Goal: Task Accomplishment & Management: Manage account settings

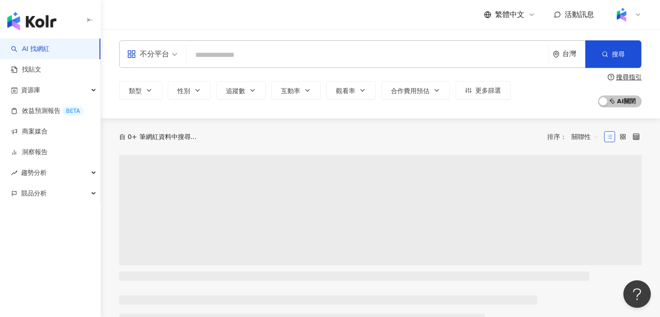
click at [250, 53] on input "search" at bounding box center [367, 54] width 355 height 17
type input "*"
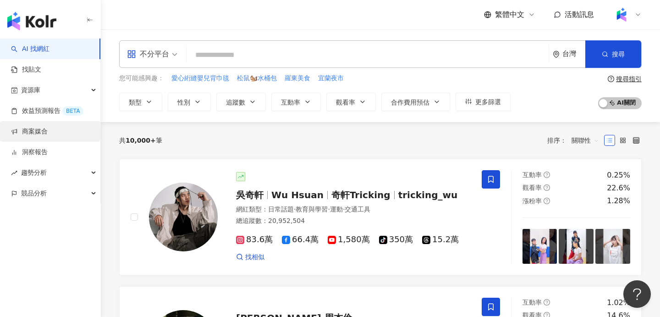
click at [48, 136] on link "商案媒合" at bounding box center [29, 131] width 37 height 9
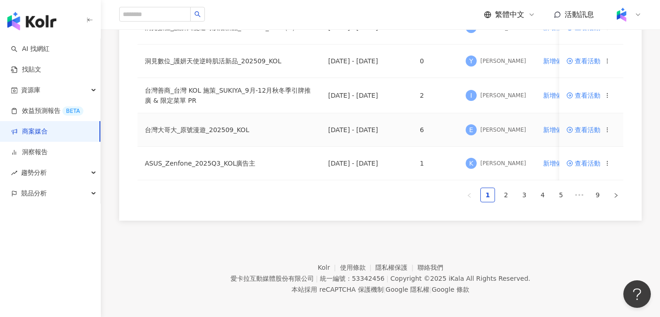
scroll to position [661, 0]
click at [506, 197] on link "2" at bounding box center [506, 194] width 14 height 14
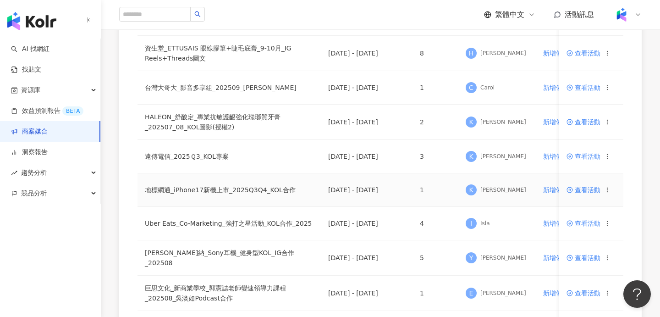
scroll to position [344, 0]
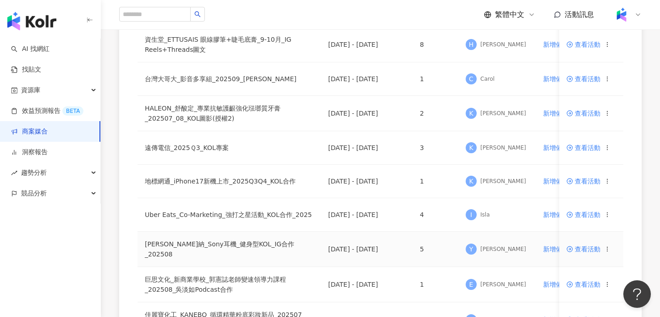
click at [592, 250] on span "查看活動" at bounding box center [584, 249] width 34 height 6
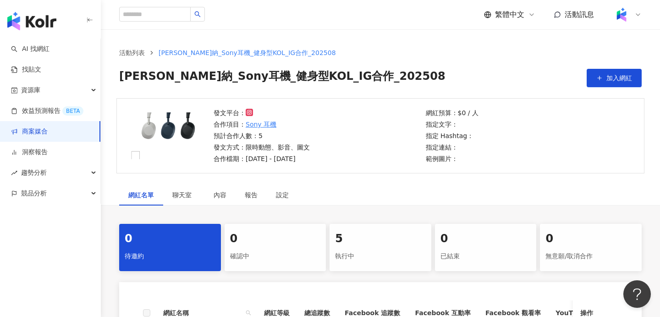
click at [374, 249] on div "執行中" at bounding box center [380, 256] width 91 height 16
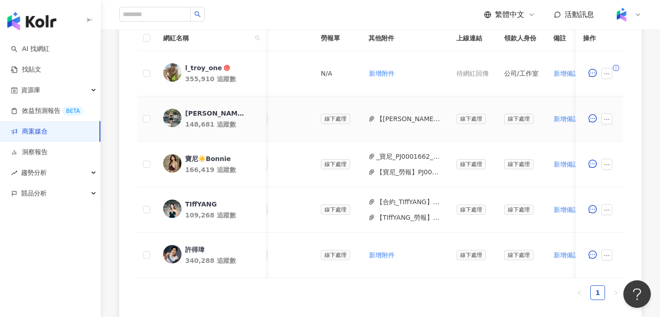
scroll to position [0, 309]
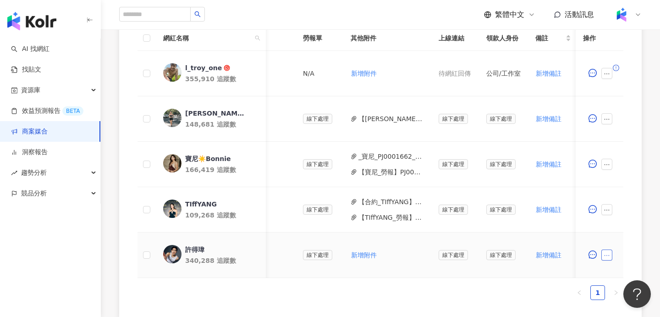
click at [606, 253] on icon "ellipsis" at bounding box center [607, 255] width 6 height 6
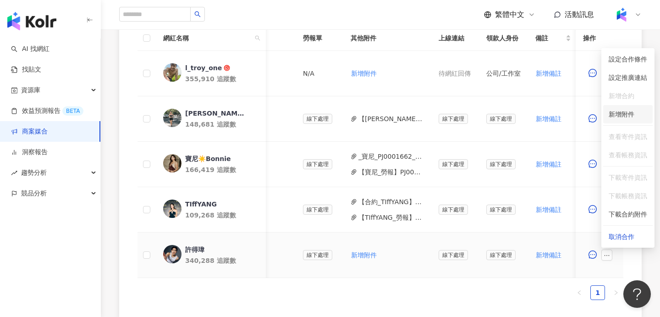
click at [631, 110] on div "新增附件" at bounding box center [622, 114] width 26 height 10
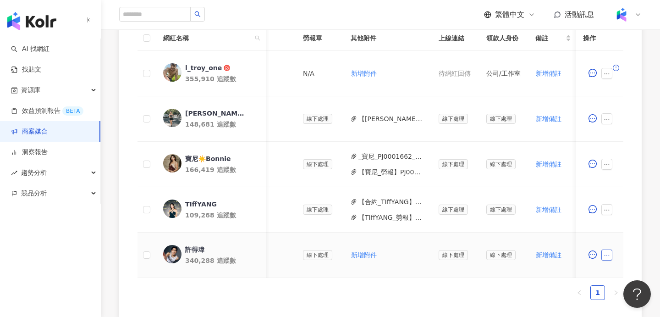
click at [608, 253] on icon "ellipsis" at bounding box center [607, 255] width 6 height 6
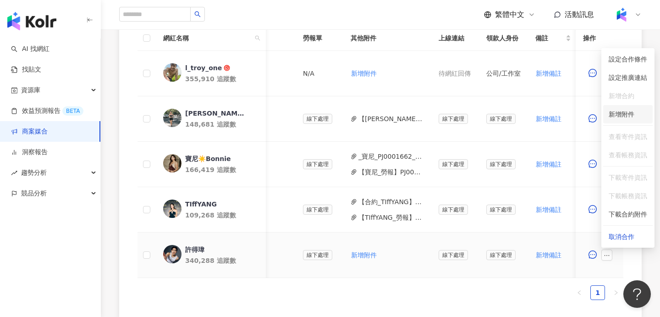
click at [628, 115] on span "新增附件" at bounding box center [622, 113] width 26 height 7
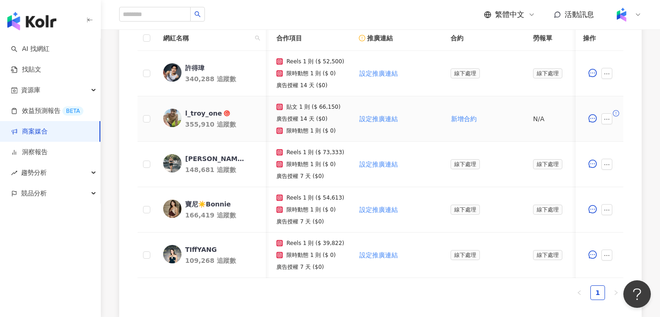
scroll to position [0, 0]
